Goal: Download file/media

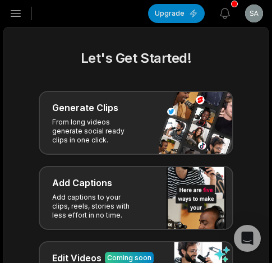
click at [19, 7] on icon "button" at bounding box center [15, 13] width 13 height 13
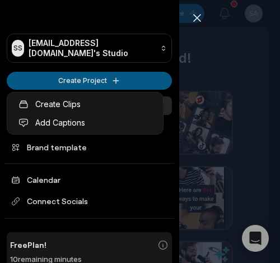
click at [49, 82] on html "SS Sagax53326@bdnets.com's Studio Create Project Home Projects Brand template C…" at bounding box center [140, 131] width 280 height 263
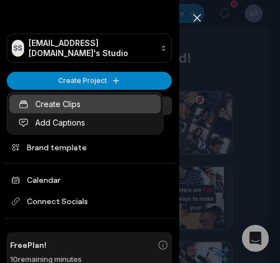
click at [55, 103] on link "Create Clips" at bounding box center [85, 104] width 151 height 19
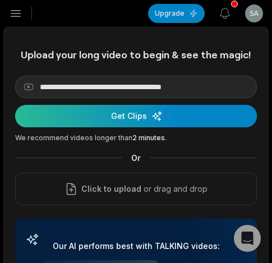
type input "**********"
click at [64, 114] on div "submit" at bounding box center [136, 116] width 242 height 22
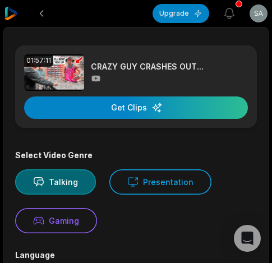
scroll to position [112, 0]
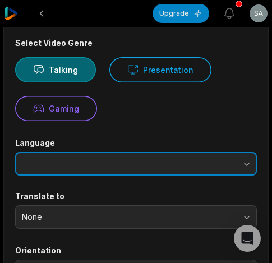
click at [183, 151] on body "Upgrade View notifications Open user menu 01:57:11 CRAZY GUY CRASHES OUT... Get…" at bounding box center [136, 19] width 272 height 263
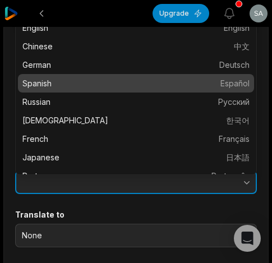
scroll to position [38, 0]
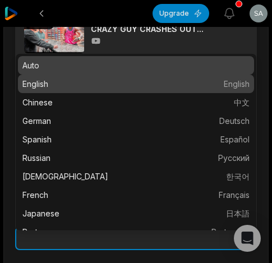
type input "*******"
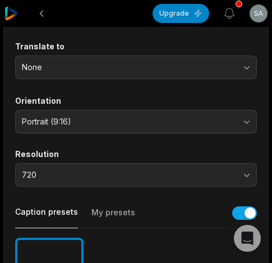
scroll to position [430, 0]
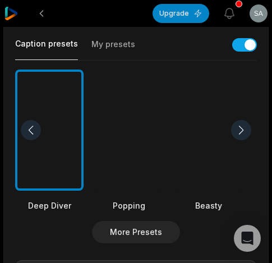
click at [224, 133] on div at bounding box center [208, 131] width 68 height 122
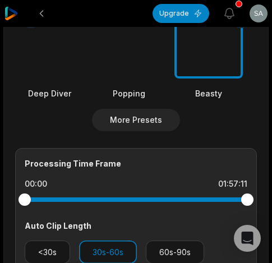
scroll to position [599, 0]
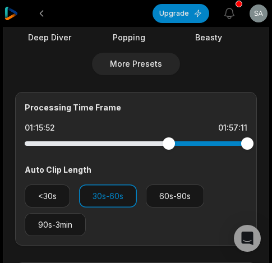
drag, startPoint x: 135, startPoint y: 144, endPoint x: 169, endPoint y: 139, distance: 34.5
click at [169, 141] on div at bounding box center [136, 143] width 223 height 4
drag, startPoint x: 252, startPoint y: 145, endPoint x: 186, endPoint y: 148, distance: 66.3
click at [186, 148] on div at bounding box center [186, 143] width 12 height 12
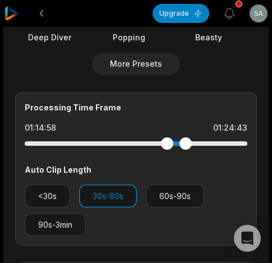
click at [167, 148] on div at bounding box center [167, 143] width 12 height 12
click at [186, 145] on div at bounding box center [186, 143] width 12 height 12
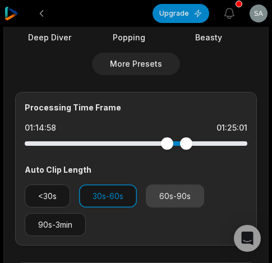
click at [168, 192] on button "60s-90s" at bounding box center [175, 196] width 58 height 23
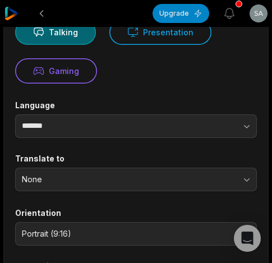
scroll to position [0, 0]
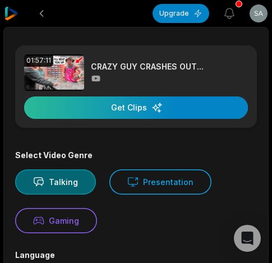
click at [157, 108] on div "button" at bounding box center [136, 107] width 224 height 22
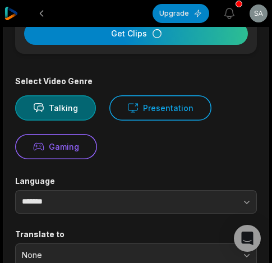
scroll to position [18, 0]
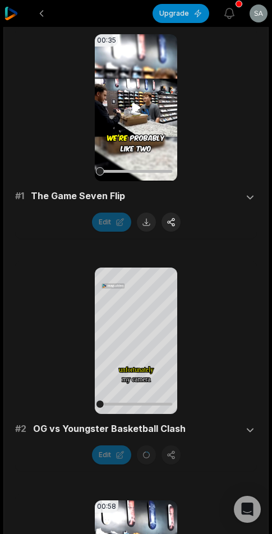
scroll to position [280, 0]
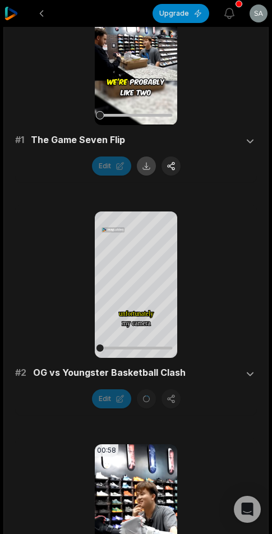
click at [147, 169] on button at bounding box center [146, 166] width 19 height 19
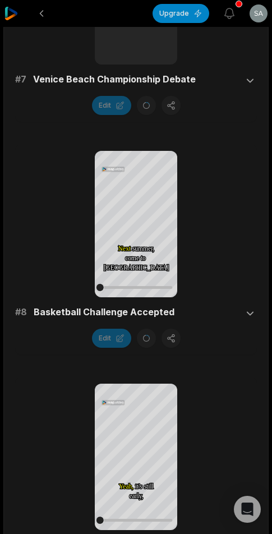
scroll to position [2020, 0]
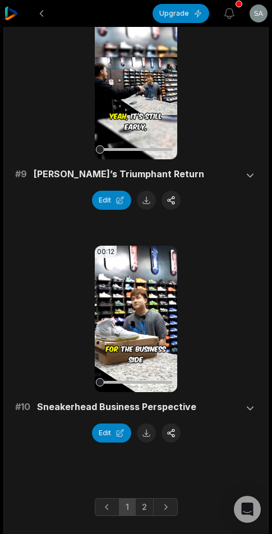
scroll to position [1929, 0]
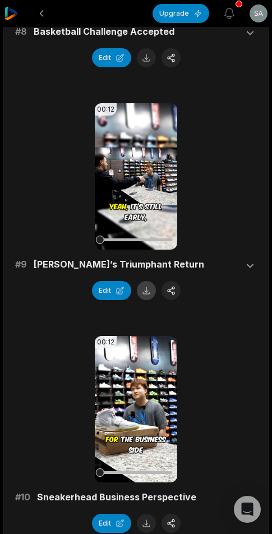
click at [146, 289] on button at bounding box center [146, 290] width 19 height 19
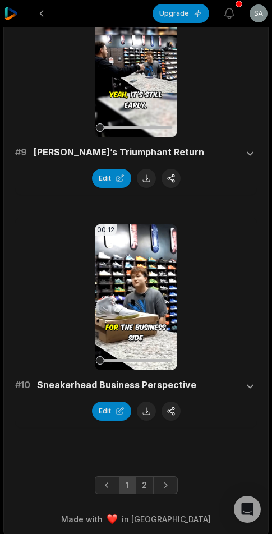
scroll to position [2047, 0]
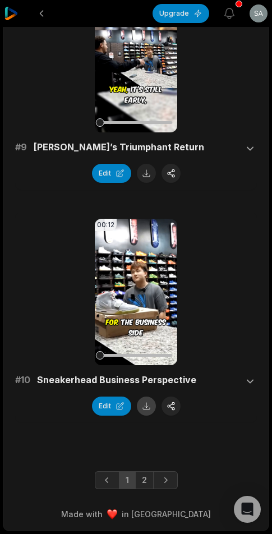
click at [143, 408] on button at bounding box center [146, 406] width 19 height 19
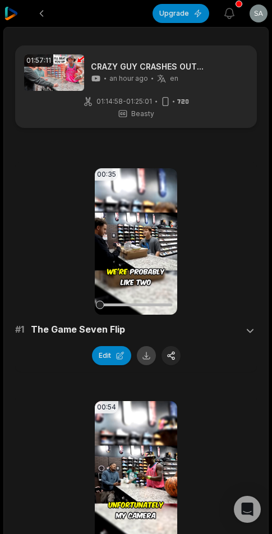
click at [143, 355] on button at bounding box center [146, 355] width 19 height 19
